Goal: Transaction & Acquisition: Download file/media

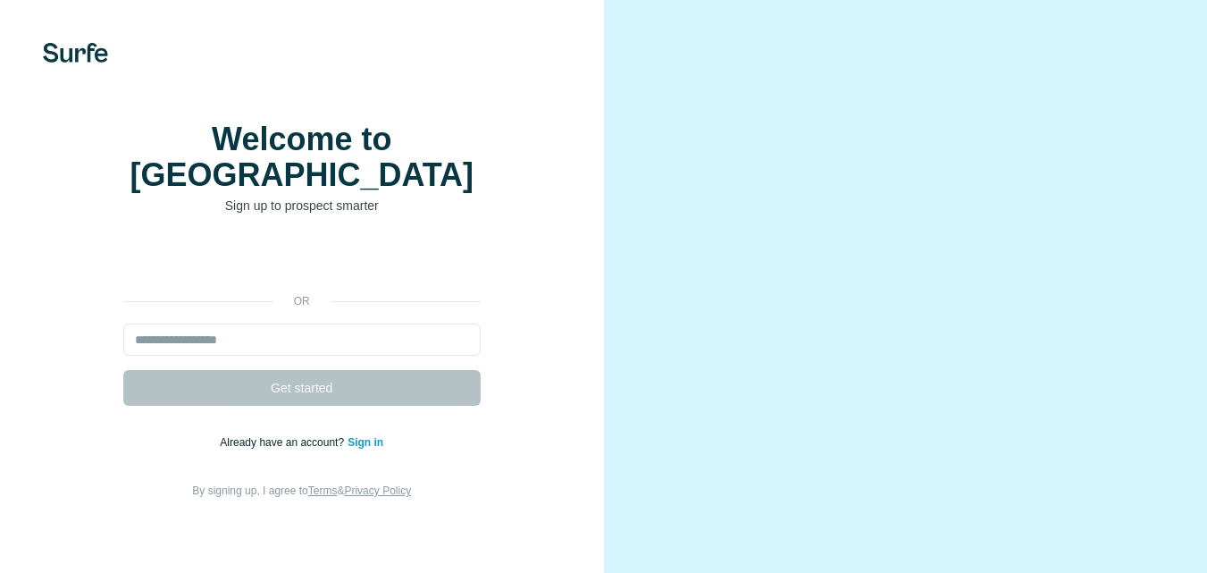
click at [218, 334] on input "email" at bounding box center [301, 339] width 357 height 32
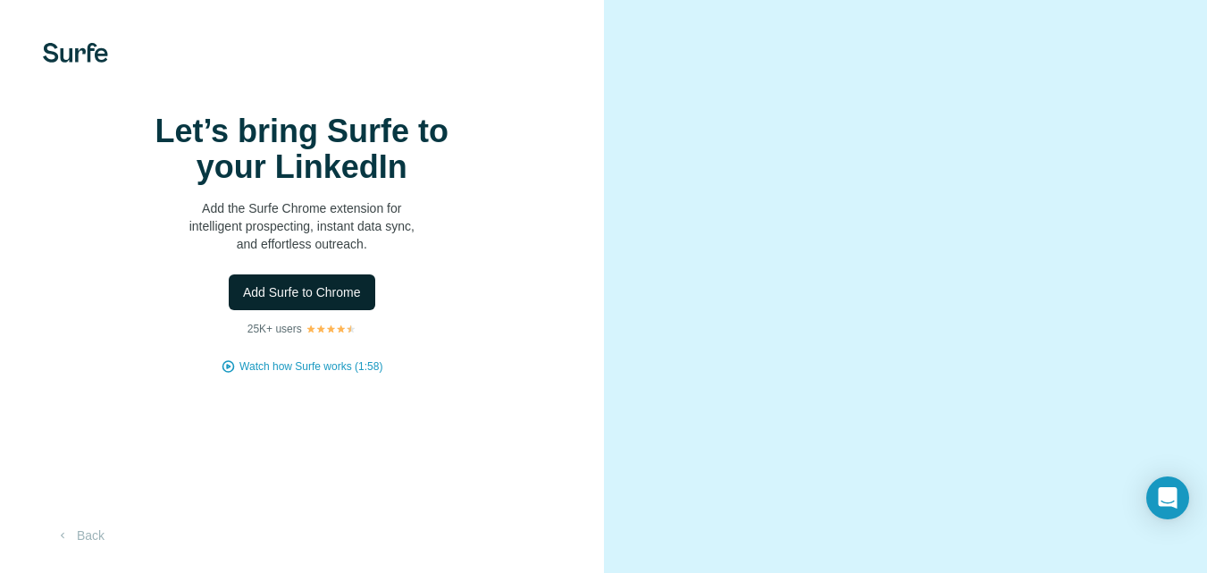
click at [302, 301] on span "Add Surfe to Chrome" at bounding box center [302, 292] width 118 height 18
click at [1166, 514] on div "Open Intercom Messenger" at bounding box center [1167, 497] width 47 height 47
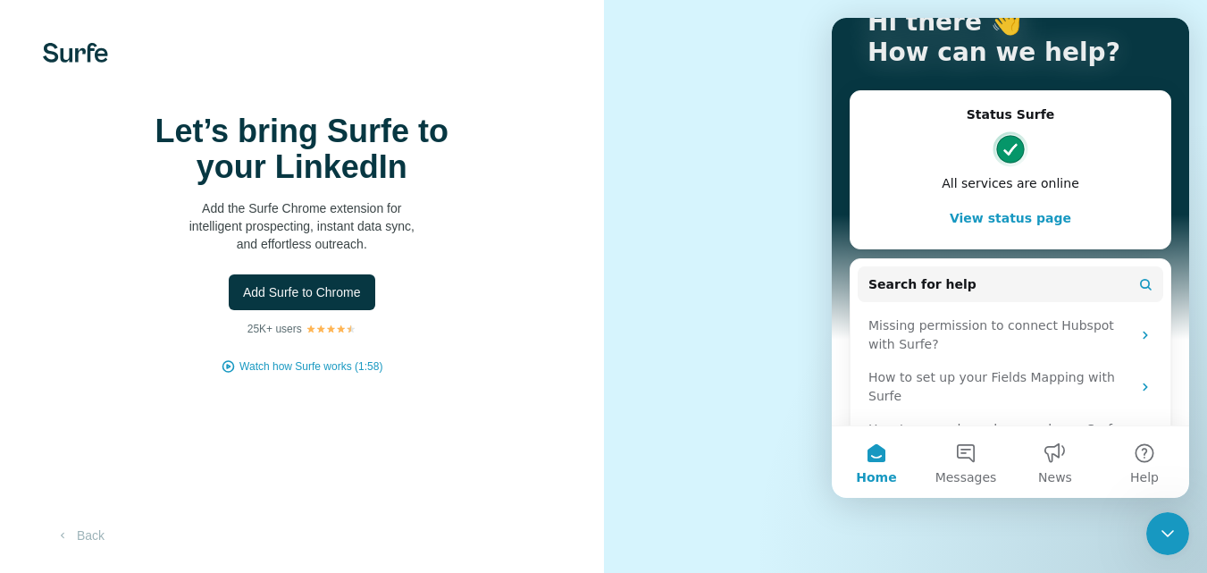
scroll to position [0, 0]
